Goal: Task Accomplishment & Management: Manage account settings

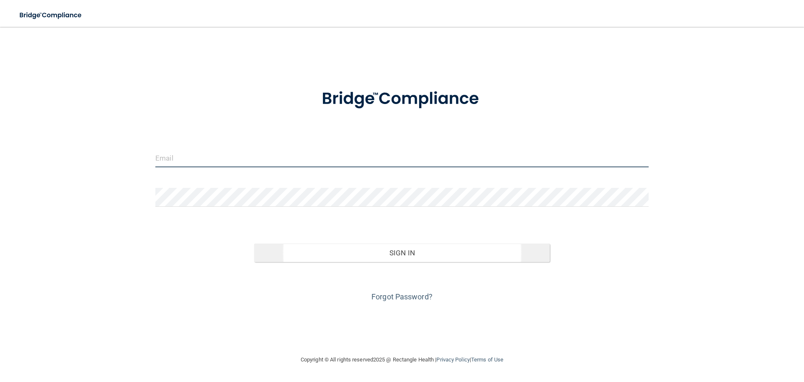
type input "[PERSON_NAME][EMAIL_ADDRESS][DOMAIN_NAME]"
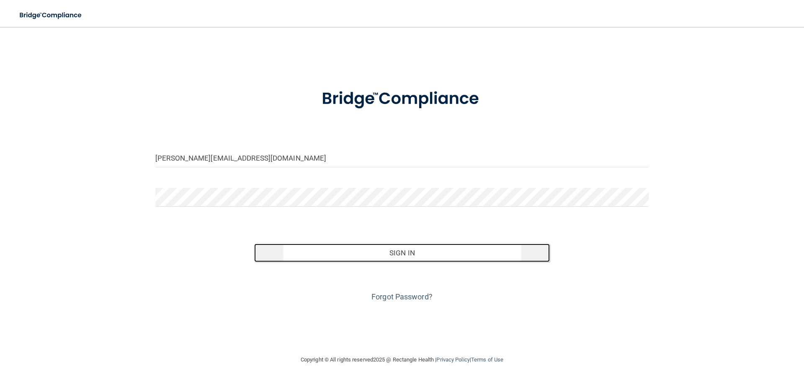
click at [435, 259] on button "Sign In" at bounding box center [402, 252] width 296 height 18
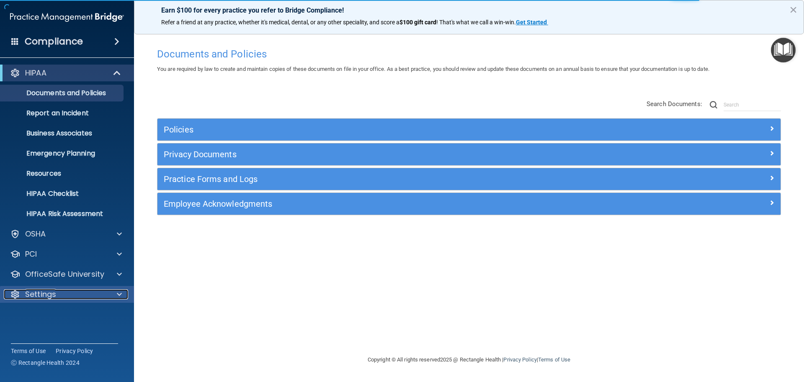
click at [47, 292] on p "Settings" at bounding box center [40, 294] width 31 height 10
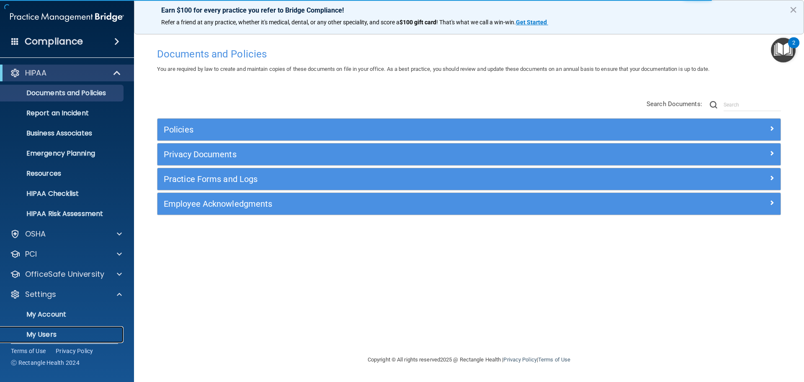
click at [39, 333] on p "My Users" at bounding box center [62, 334] width 114 height 8
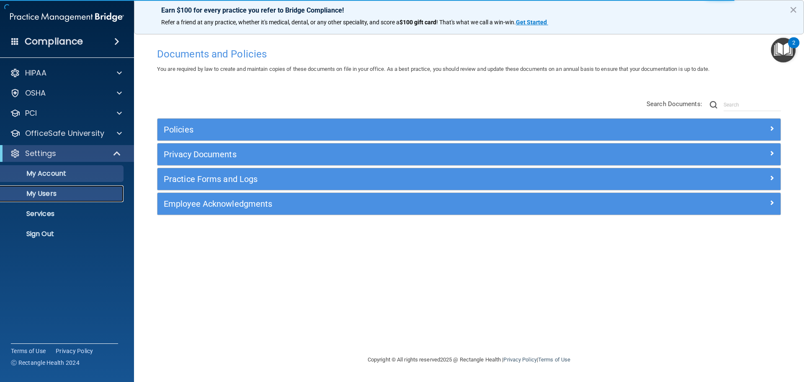
select select "20"
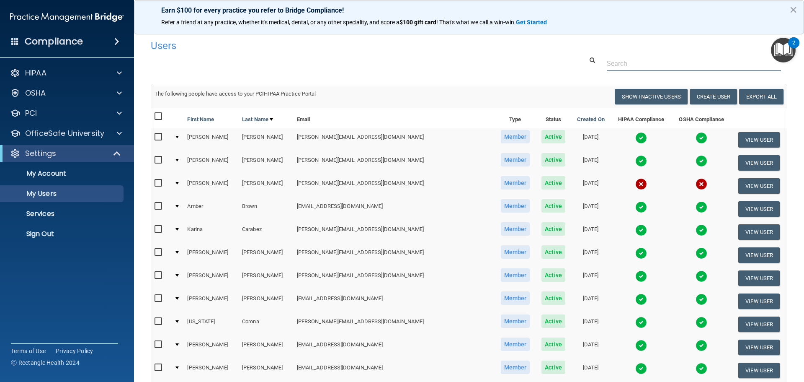
click at [642, 65] on input "text" at bounding box center [694, 64] width 174 height 16
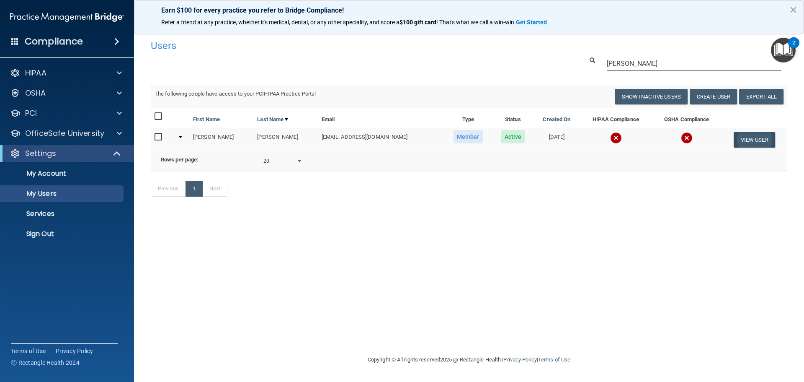
type input "[PERSON_NAME]"
click at [752, 140] on button "View User" at bounding box center [754, 140] width 41 height 16
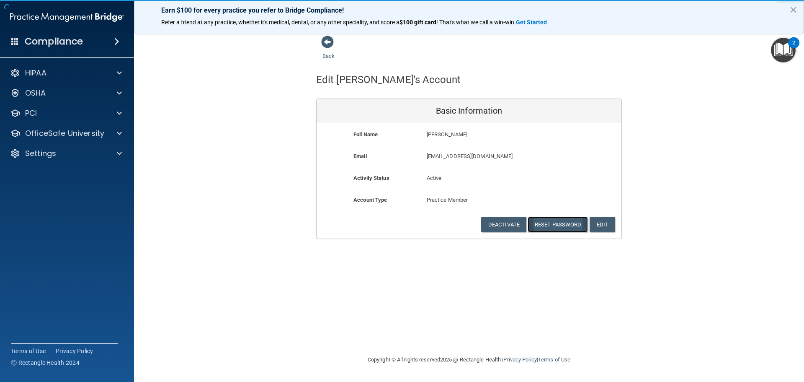
click at [543, 228] on button "Reset Password" at bounding box center [558, 225] width 60 height 16
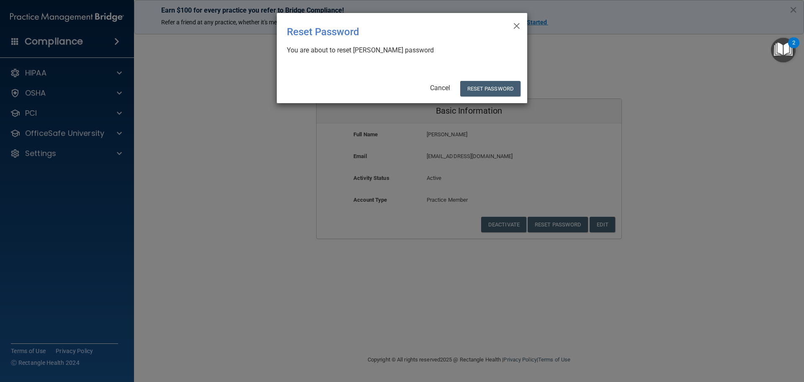
click at [491, 78] on div "× Close Reset Password There was an error while resetting the password ... You …" at bounding box center [402, 58] width 251 height 90
click at [491, 86] on button "Reset Password" at bounding box center [490, 89] width 60 height 16
click at [497, 94] on button "Reset Password" at bounding box center [490, 89] width 60 height 16
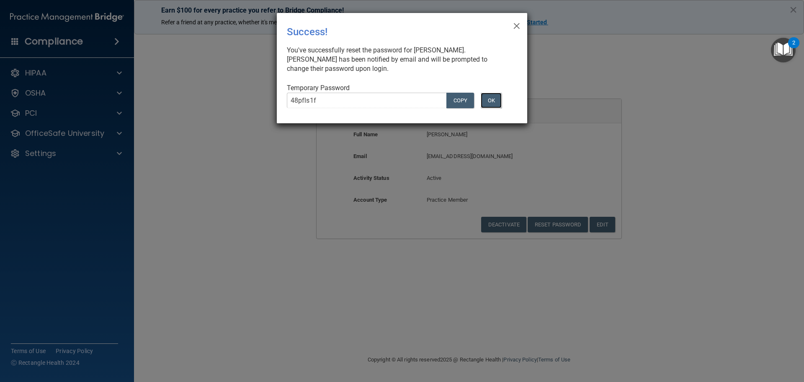
click at [491, 98] on button "OK" at bounding box center [491, 101] width 21 height 16
click at [485, 104] on button "OK" at bounding box center [491, 101] width 21 height 16
